Goal: Find specific page/section: Find specific page/section

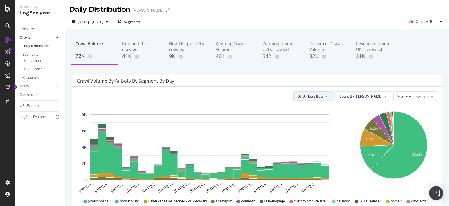
click at [324, 97] on span "All Ai_bots Bots" at bounding box center [311, 96] width 25 height 5
click at [404, 71] on div "Crawl Volume 72K Unique URLs crawled 41K New Unique URLs crawled 9K Warning Cra…" at bounding box center [257, 210] width 384 height 362
click at [420, 18] on div "Other AI Bots" at bounding box center [426, 21] width 38 height 9
click at [427, 54] on span "OpenAI" at bounding box center [428, 54] width 23 height 5
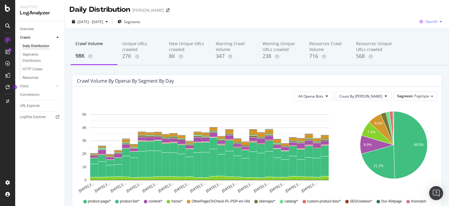
click at [428, 23] on span "OpenAI" at bounding box center [432, 21] width 12 height 5
click at [431, 67] on span "Other AI Bots" at bounding box center [431, 65] width 22 height 5
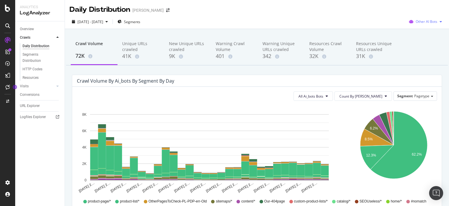
click at [438, 23] on div "button" at bounding box center [441, 22] width 7 height 4
click at [419, 54] on span "OpenAI" at bounding box center [428, 54] width 23 height 5
